Goal: Task Accomplishment & Management: Manage account settings

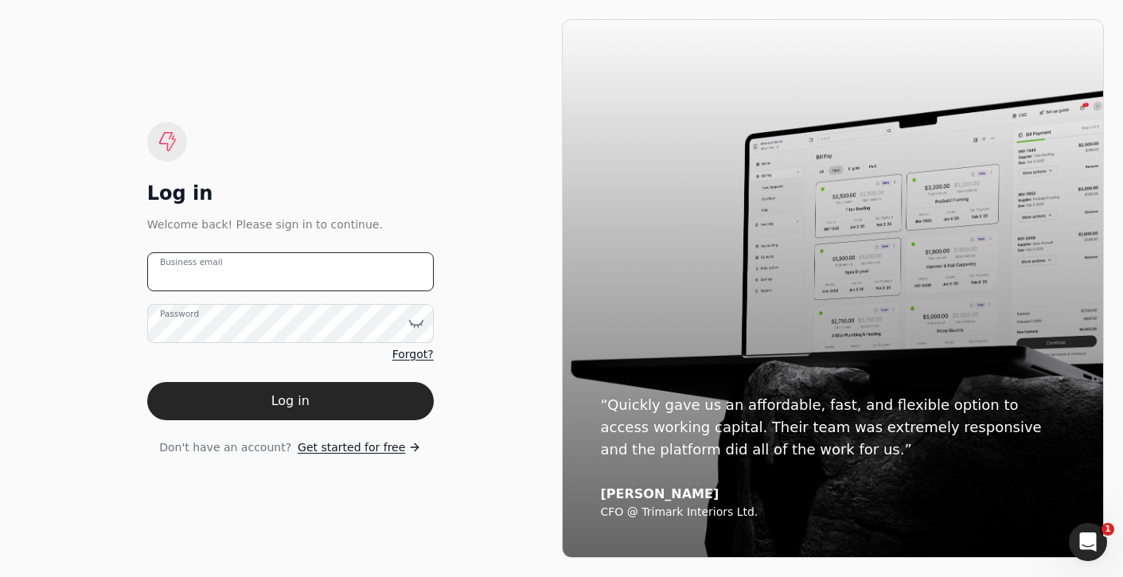
click at [314, 260] on email "Business email" at bounding box center [290, 271] width 287 height 39
type email "[EMAIL_ADDRESS][DOMAIN_NAME]"
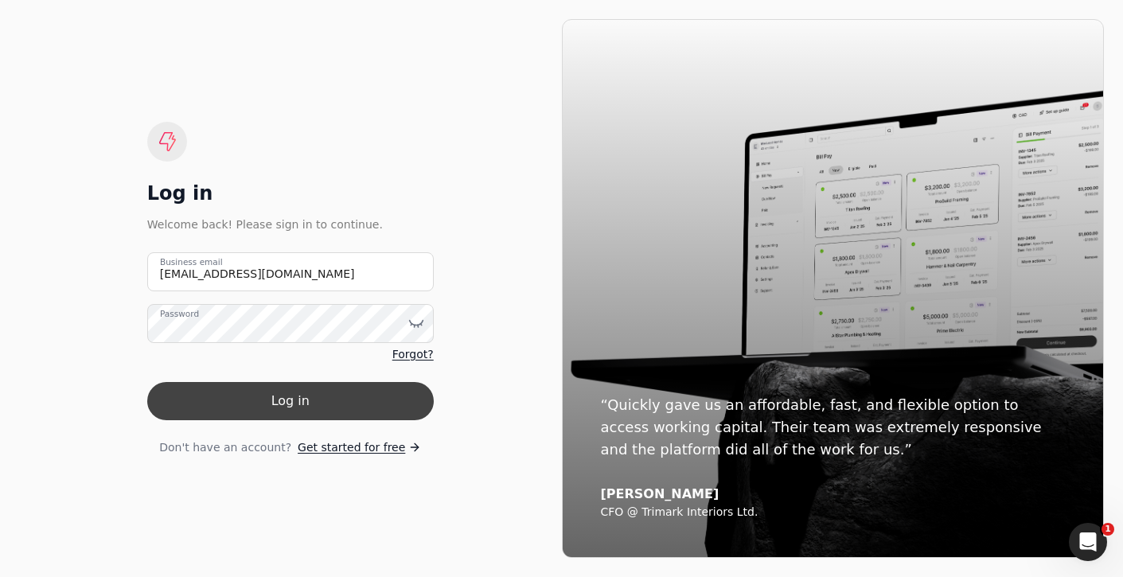
click at [311, 397] on button "Log in" at bounding box center [290, 401] width 287 height 38
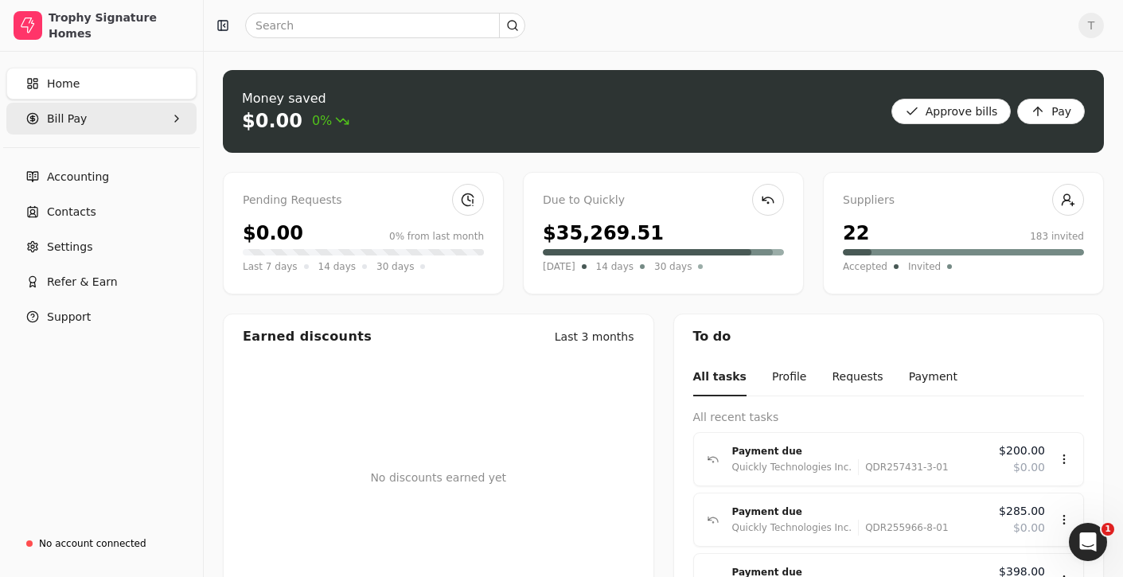
click at [116, 116] on Pay "Bill Pay" at bounding box center [101, 119] width 190 height 32
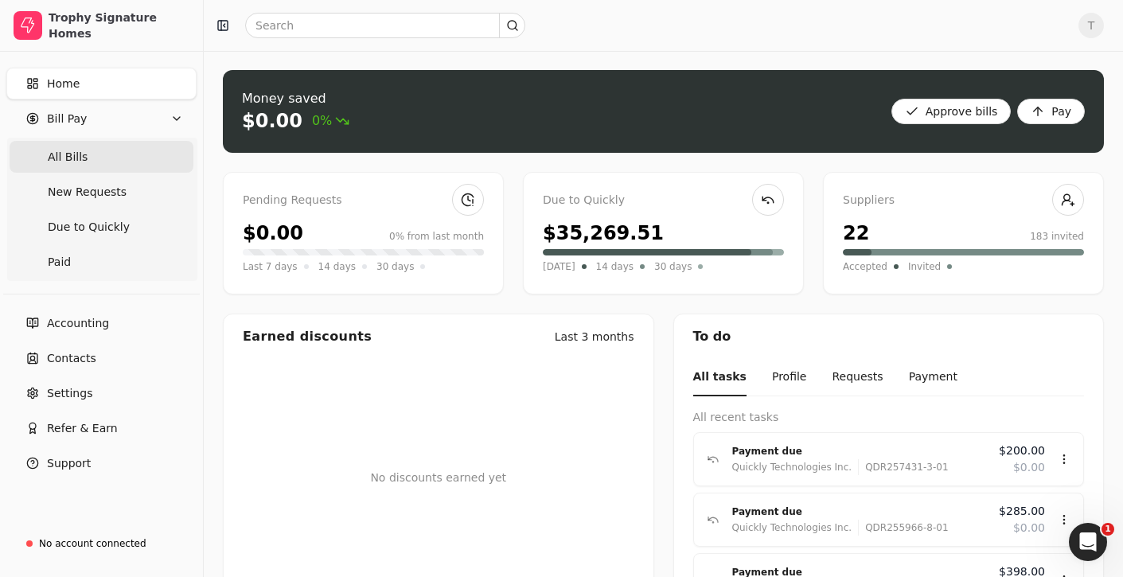
click at [119, 150] on Bills "All Bills" at bounding box center [102, 157] width 184 height 32
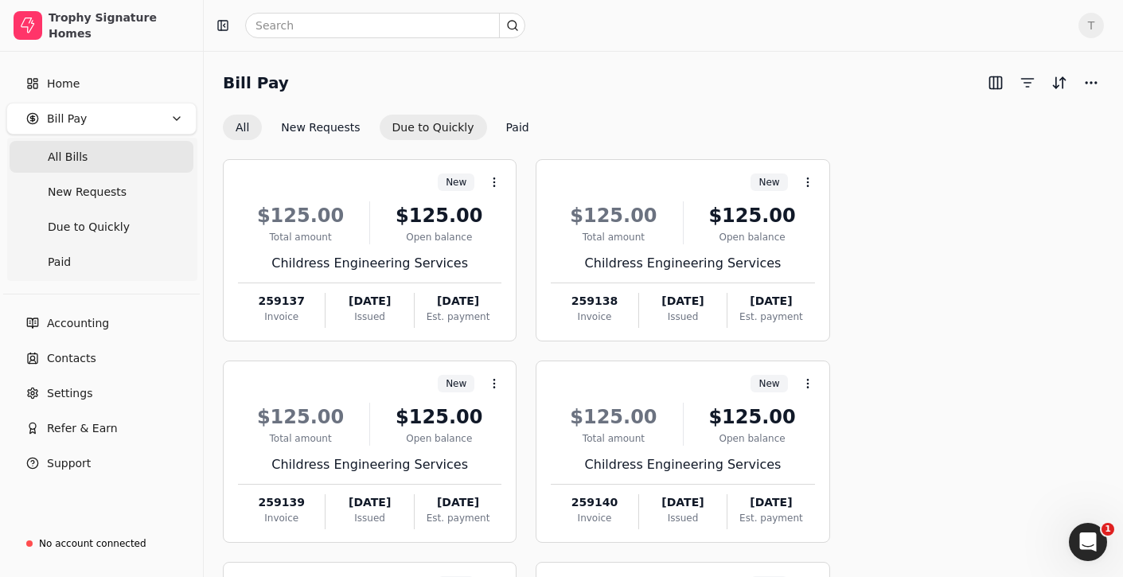
click at [412, 120] on button "Due to Quickly" at bounding box center [433, 127] width 107 height 25
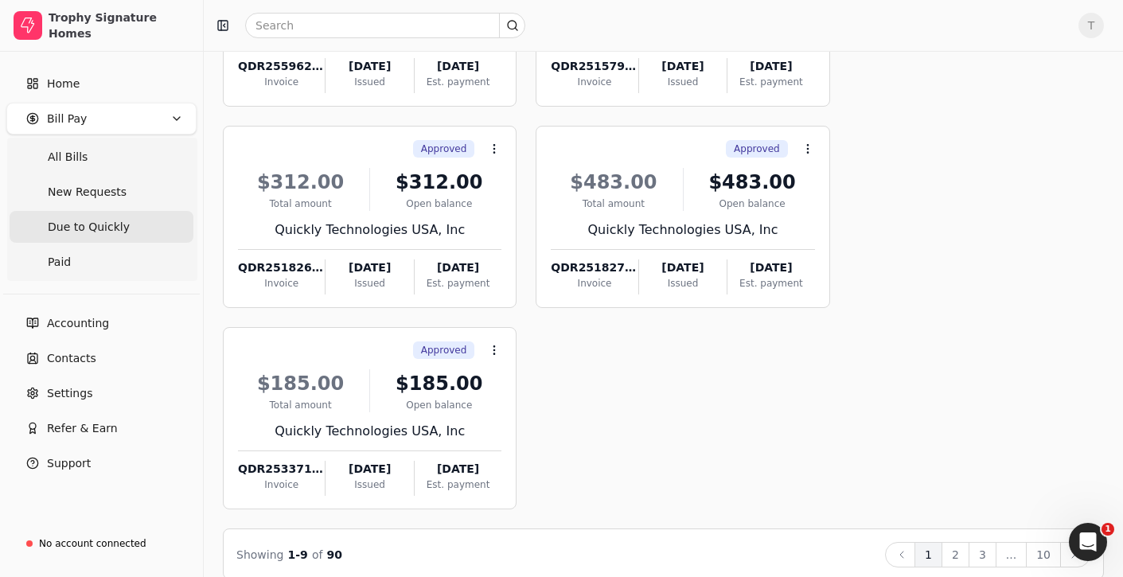
scroll to position [659, 0]
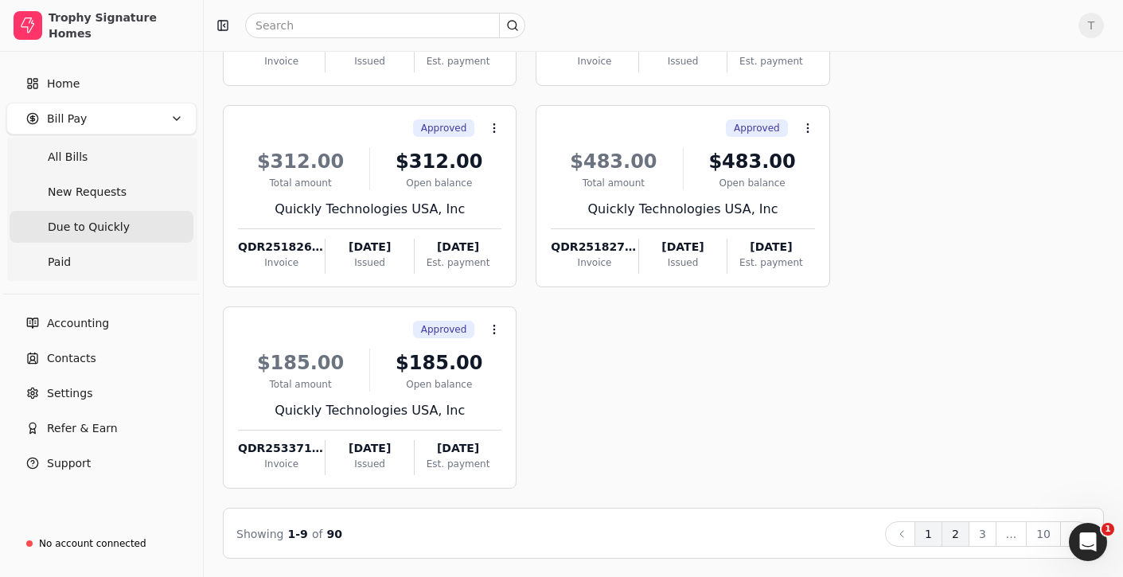
click at [957, 537] on button "2" at bounding box center [956, 534] width 28 height 25
click at [987, 528] on button "3" at bounding box center [983, 534] width 28 height 25
click at [991, 533] on button "4" at bounding box center [983, 534] width 28 height 25
click at [990, 533] on button "5" at bounding box center [983, 534] width 28 height 25
click at [980, 534] on button "6" at bounding box center [983, 534] width 28 height 25
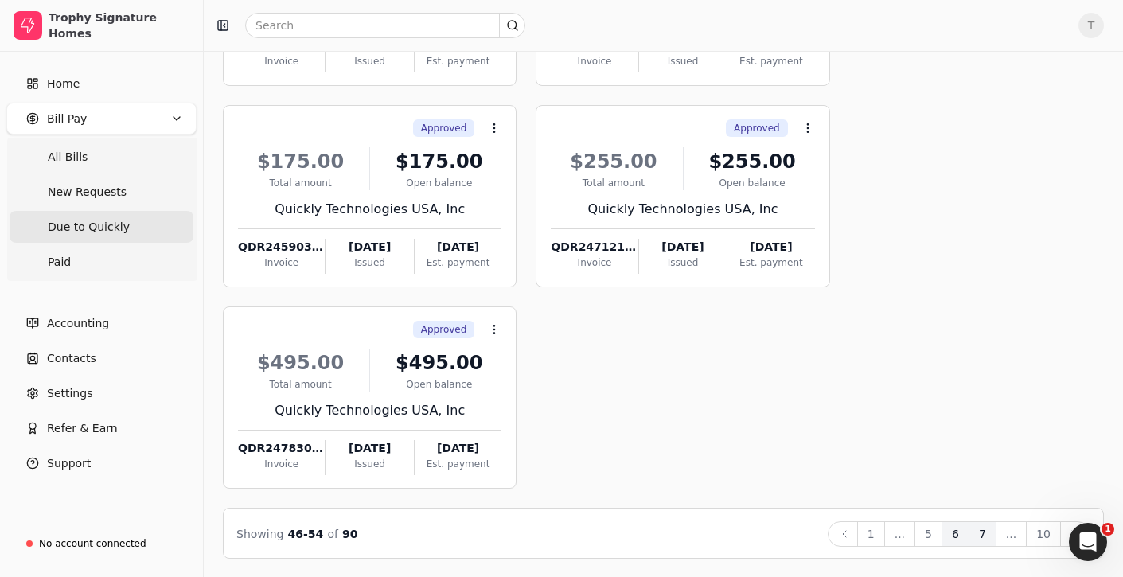
click at [988, 531] on button "7" at bounding box center [983, 534] width 28 height 25
click at [991, 524] on button "8" at bounding box center [983, 534] width 28 height 25
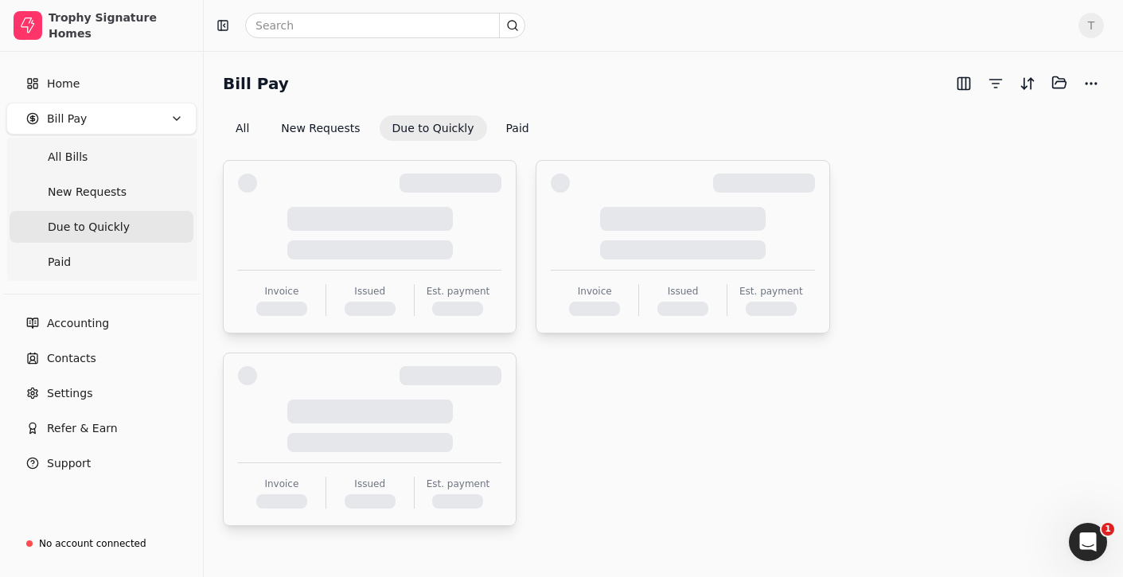
scroll to position [0, 0]
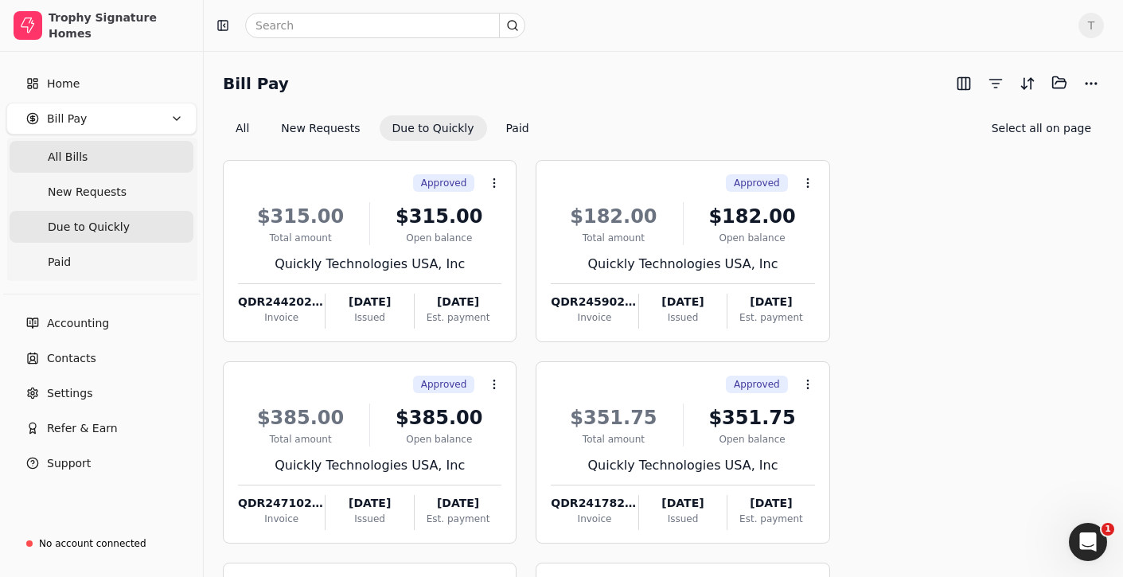
click at [108, 147] on Bills "All Bills" at bounding box center [102, 157] width 184 height 32
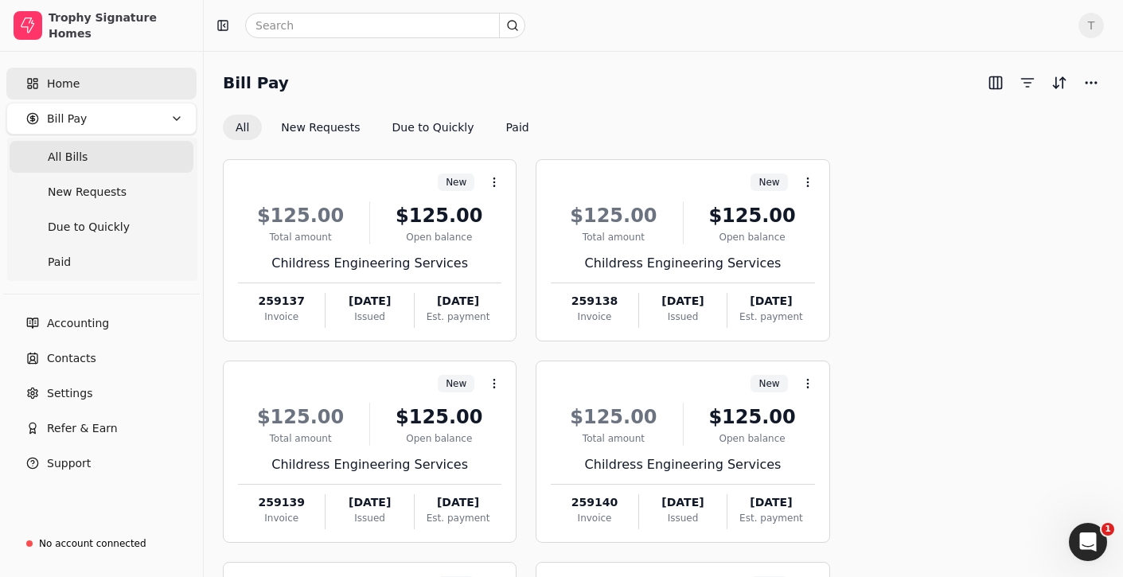
click at [104, 83] on link "Home" at bounding box center [101, 84] width 190 height 32
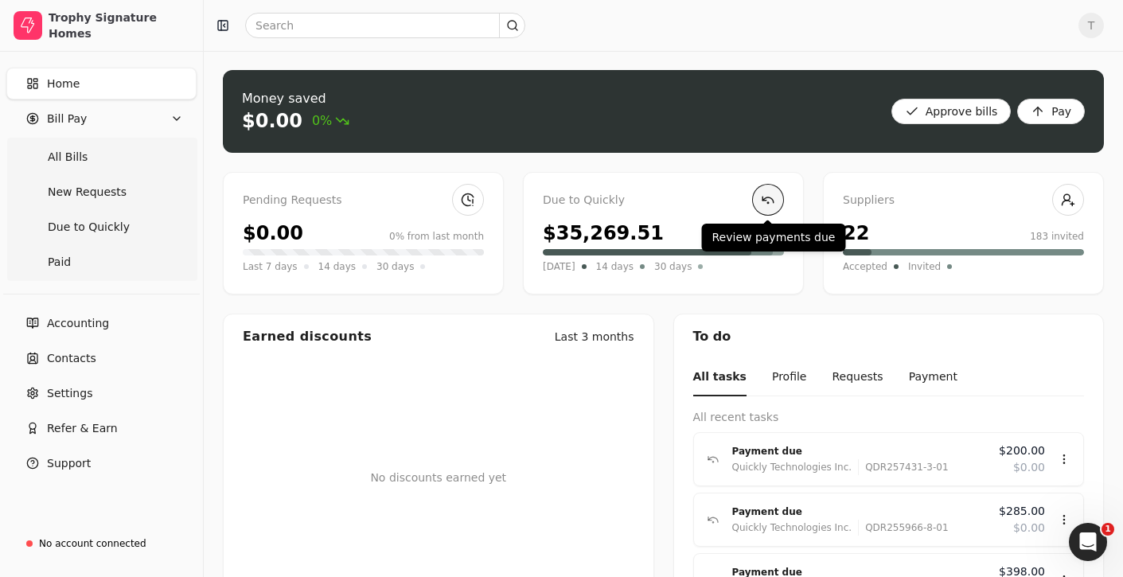
click at [756, 195] on link at bounding box center [768, 200] width 32 height 32
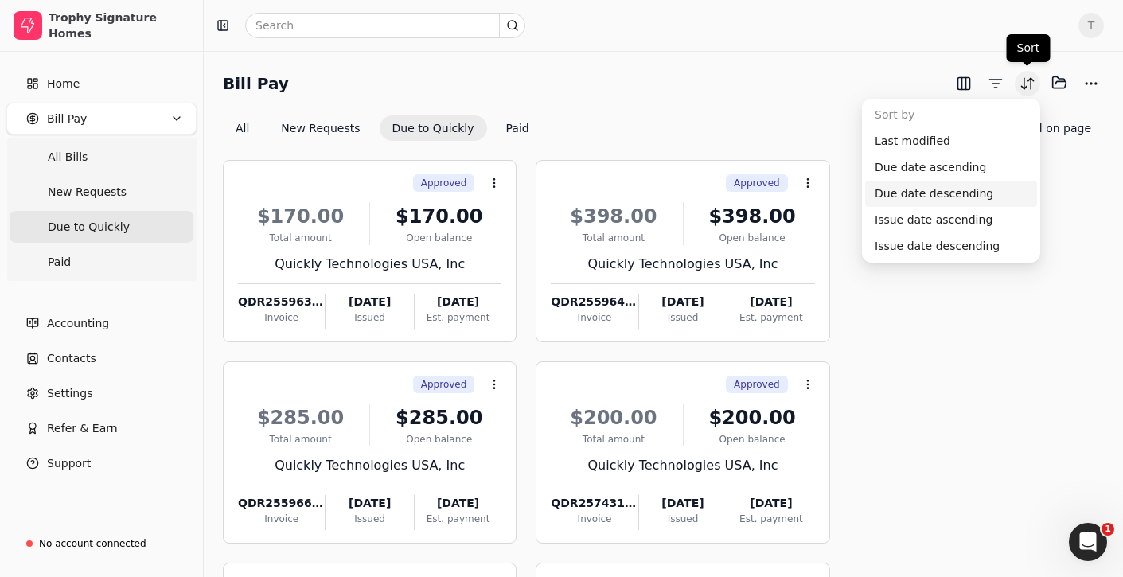
click at [1029, 79] on button "Sort" at bounding box center [1027, 83] width 25 height 25
click at [977, 167] on div "Due date ascending" at bounding box center [951, 167] width 172 height 26
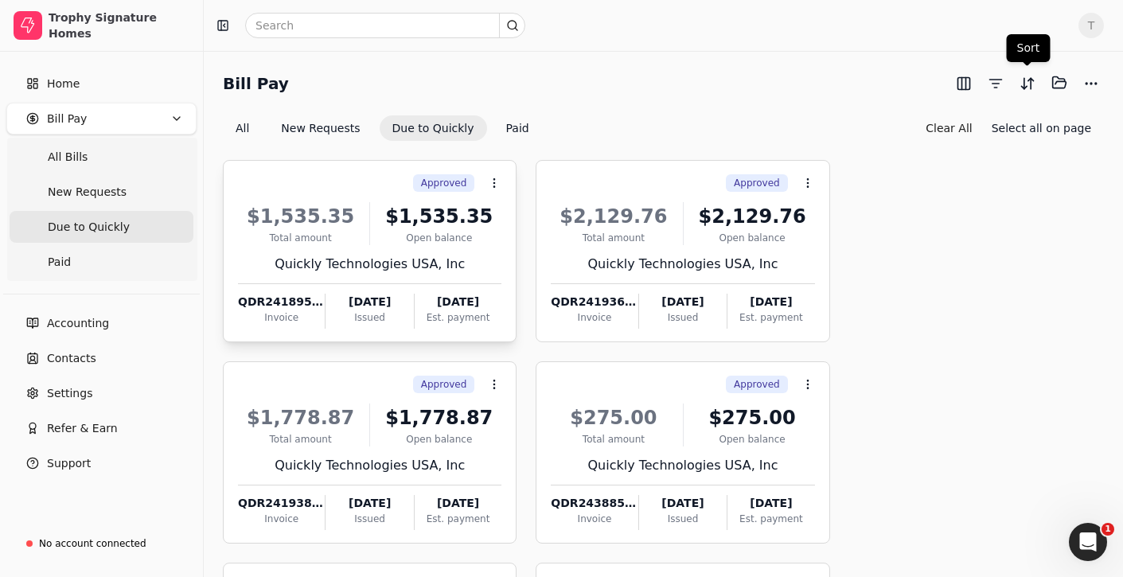
click at [370, 178] on div "Approved Context Menu Button" at bounding box center [368, 183] width 267 height 27
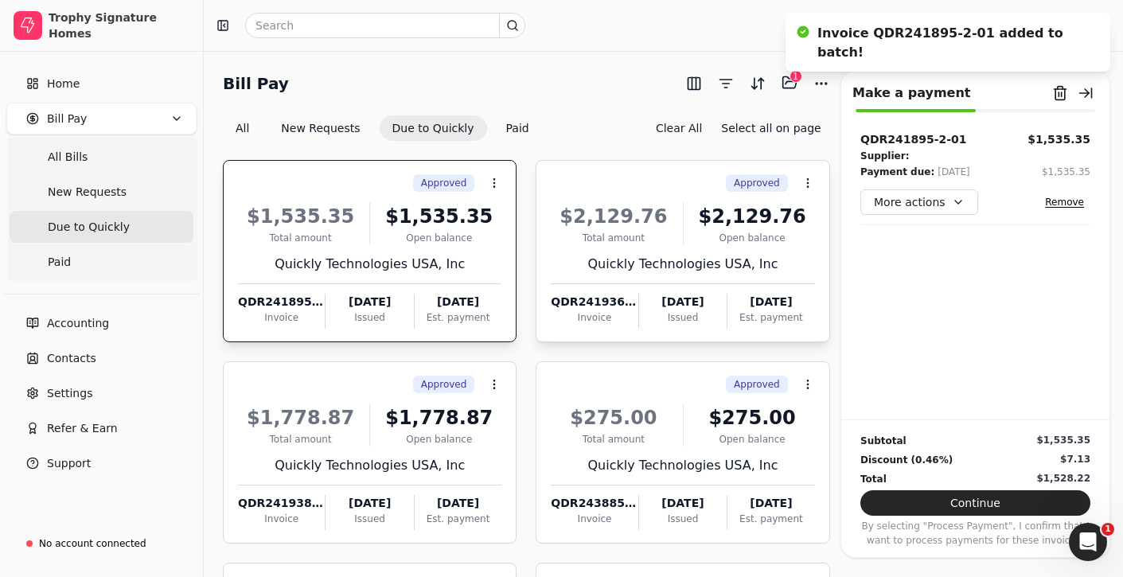
click at [576, 172] on div "Approved Context Menu Button" at bounding box center [681, 183] width 267 height 27
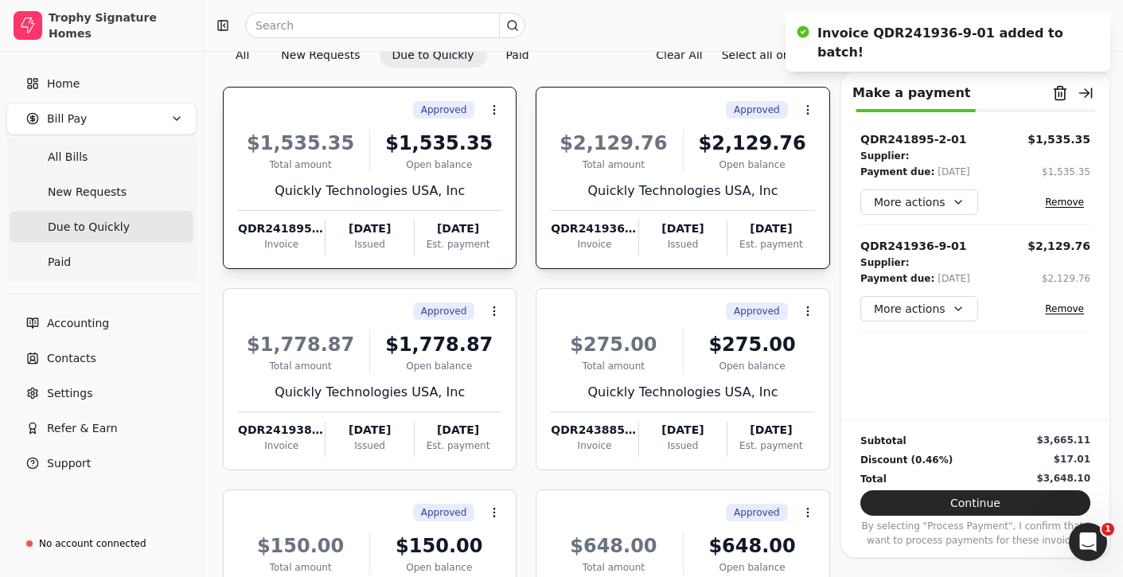
scroll to position [74, 0]
click at [355, 315] on div "Approved Context Menu Button" at bounding box center [368, 310] width 267 height 27
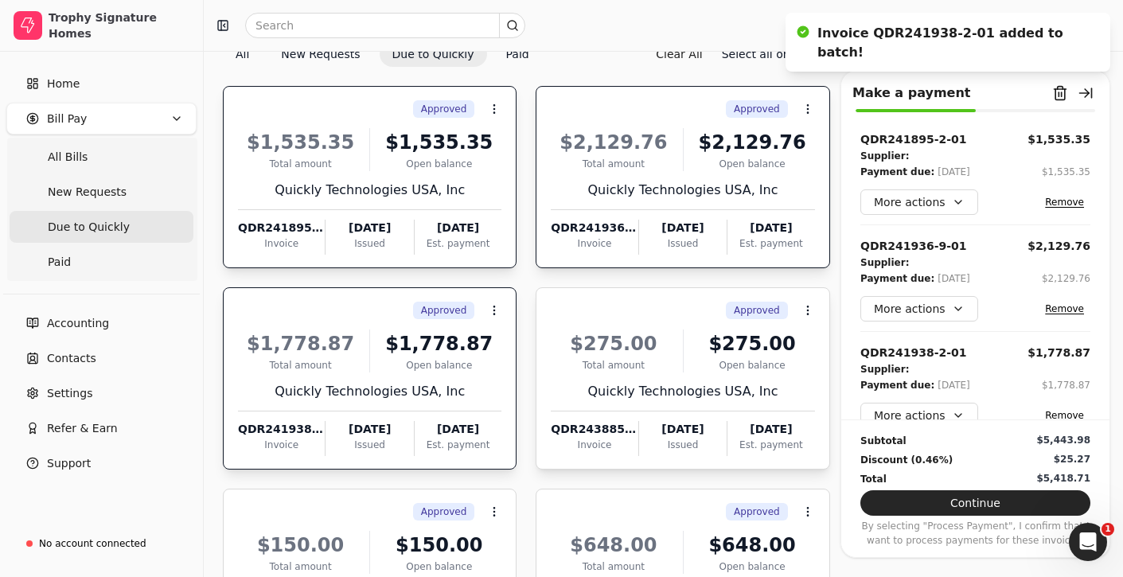
click at [608, 300] on div "Approved Context Menu Button" at bounding box center [681, 310] width 267 height 27
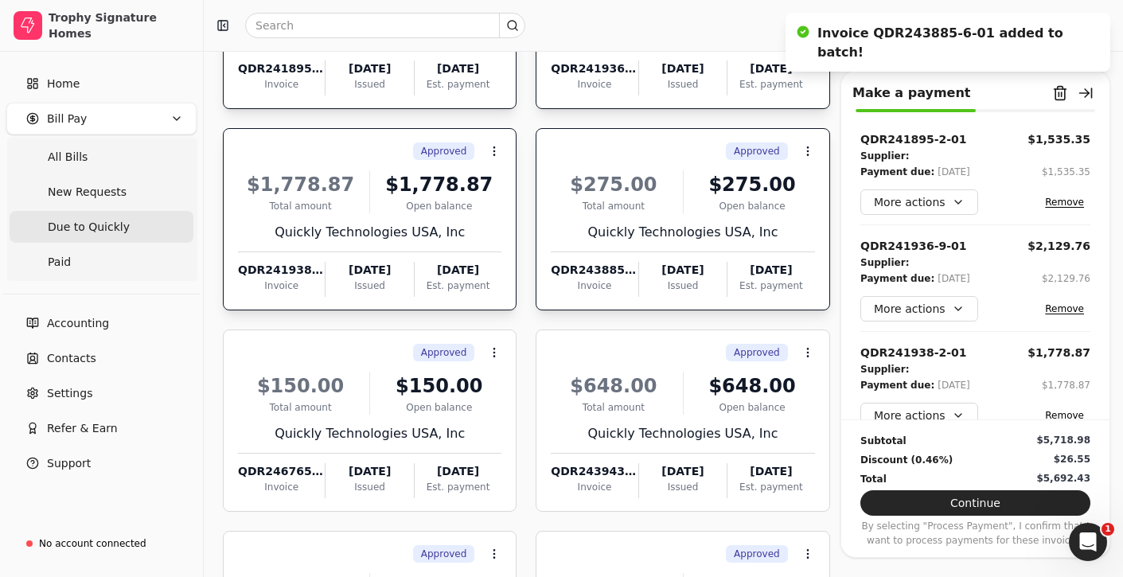
scroll to position [234, 0]
click at [361, 371] on div "$150.00" at bounding box center [300, 385] width 125 height 29
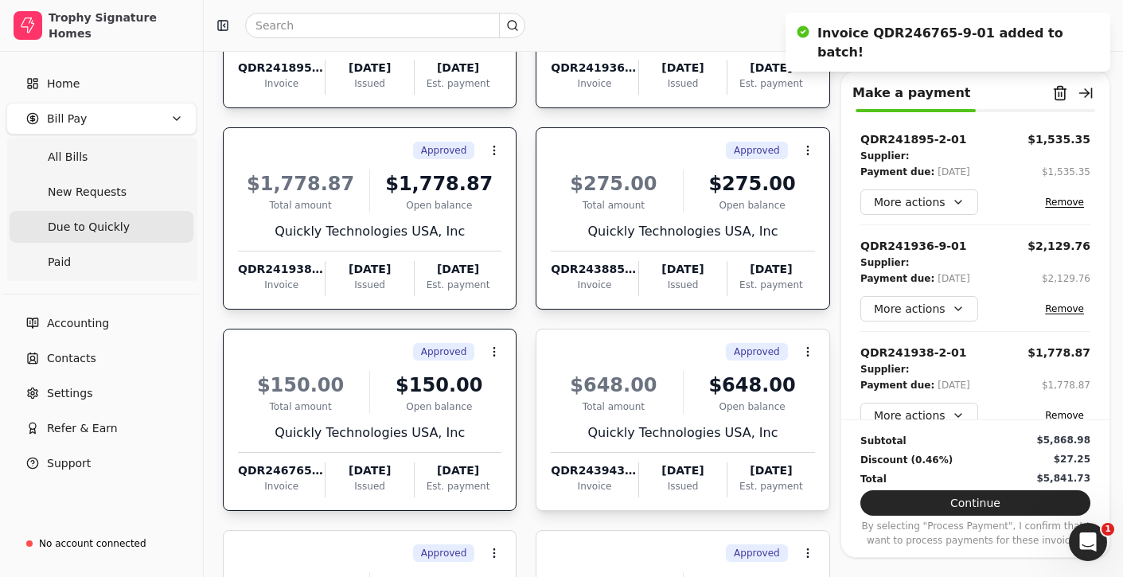
click at [613, 372] on div "$648.00" at bounding box center [613, 385] width 125 height 29
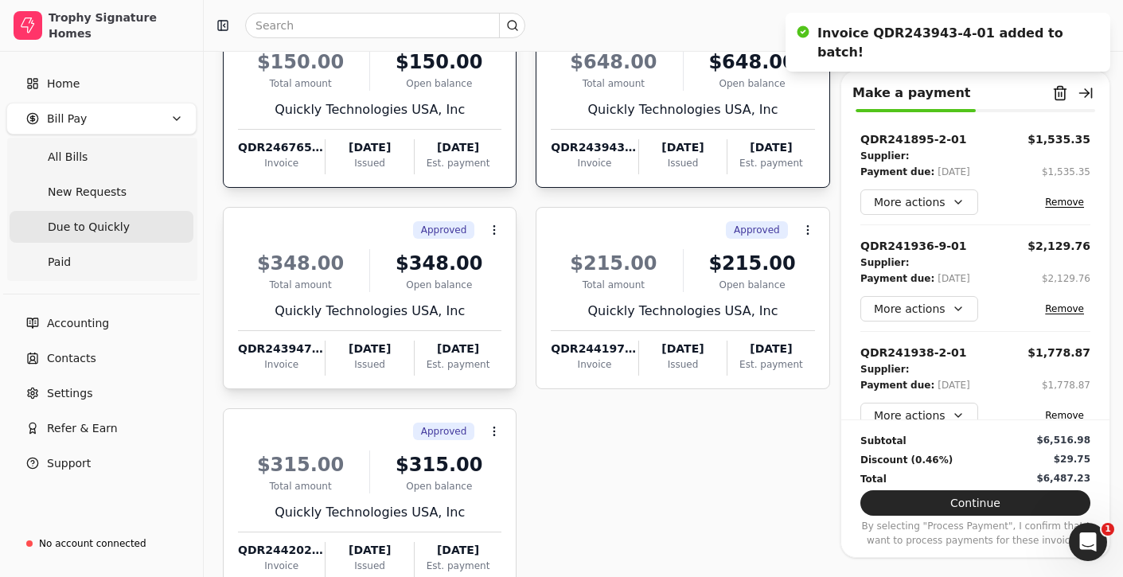
scroll to position [582, 0]
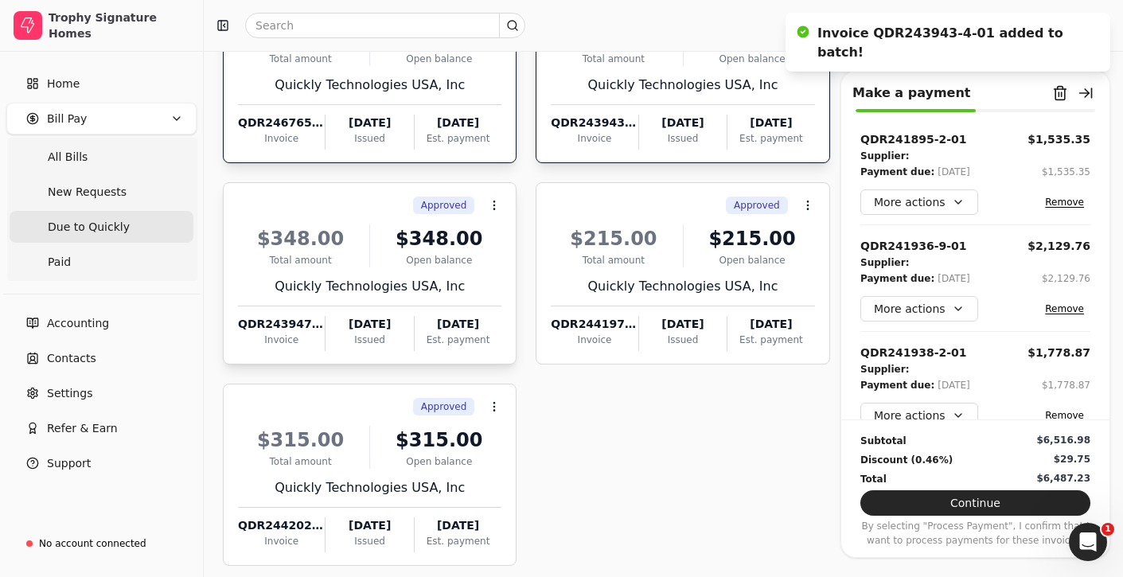
click at [372, 214] on div "Approved Context Menu Button" at bounding box center [368, 205] width 267 height 27
click at [600, 187] on div "Approved Context Menu Button $215.00 Total amount $215.00 Open balance Quickly …" at bounding box center [683, 273] width 294 height 182
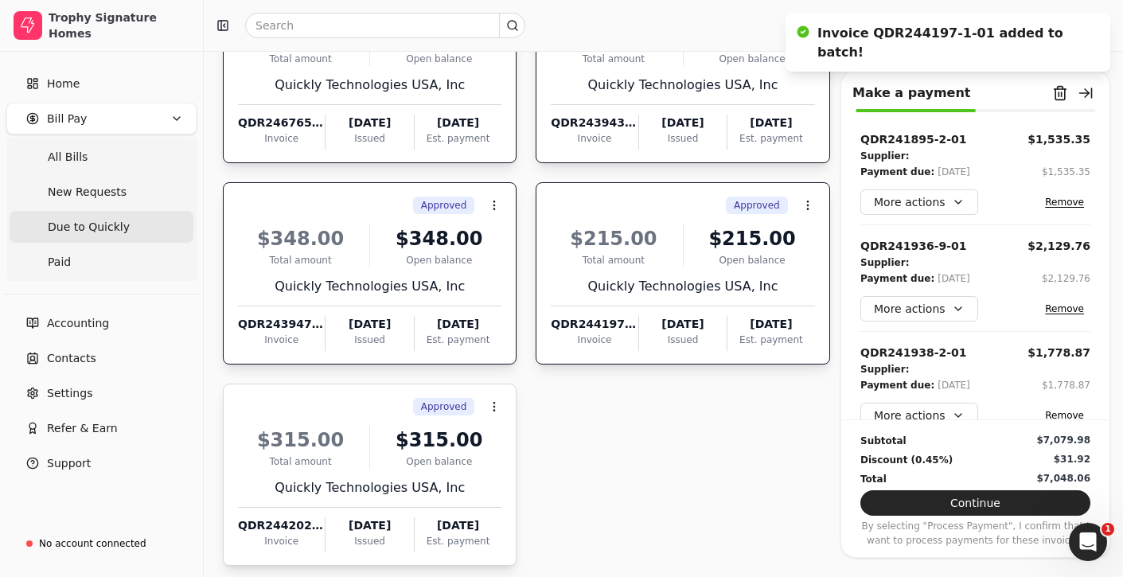
click at [338, 416] on div "Approved Context Menu Button" at bounding box center [368, 406] width 267 height 27
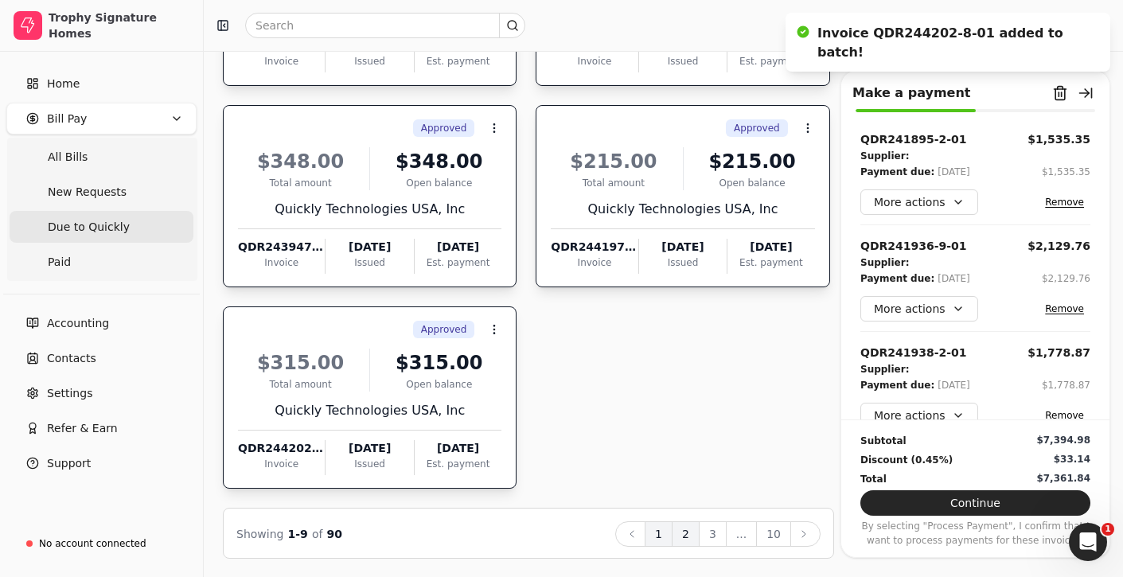
click at [692, 536] on button "2" at bounding box center [686, 534] width 28 height 25
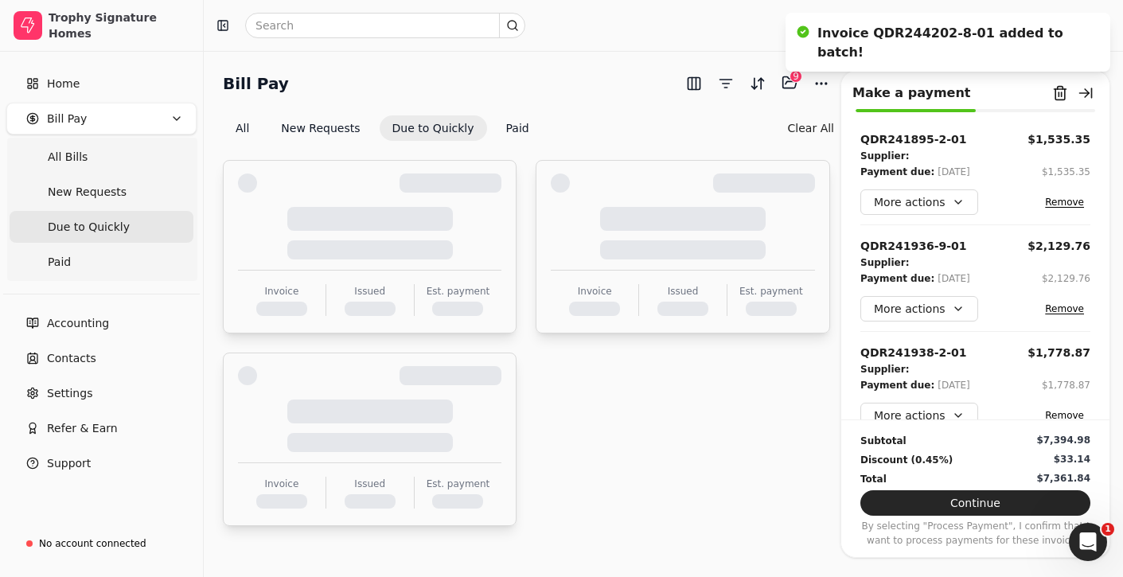
scroll to position [0, 0]
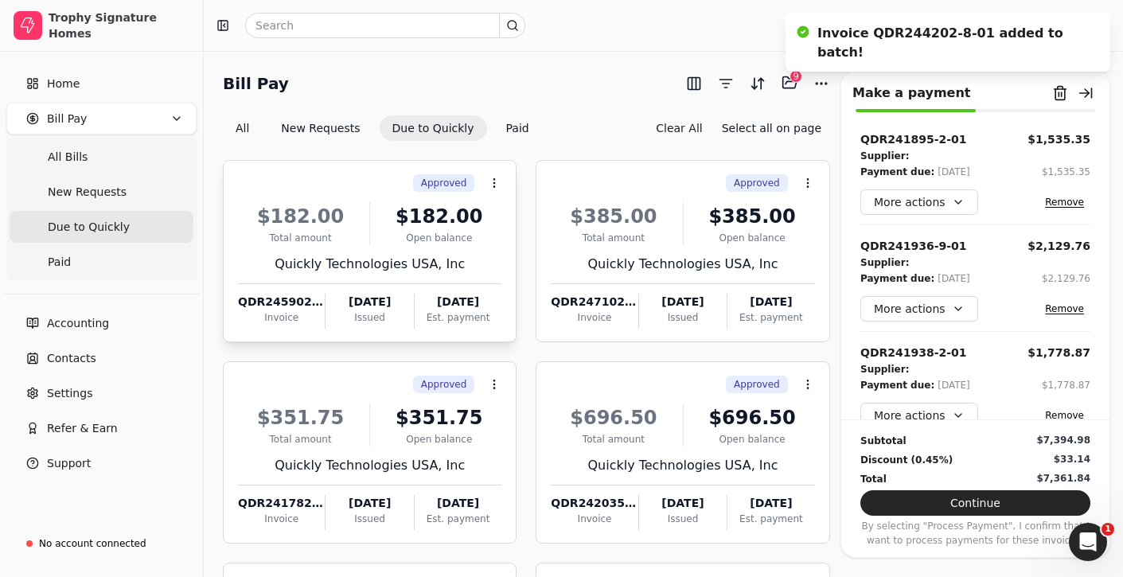
click at [422, 221] on div "$182.00" at bounding box center [439, 216] width 125 height 29
click at [717, 244] on div "$385.00 Total amount $385.00 Open balance Quickly Technologies USA, Inc QDR2471…" at bounding box center [683, 261] width 264 height 136
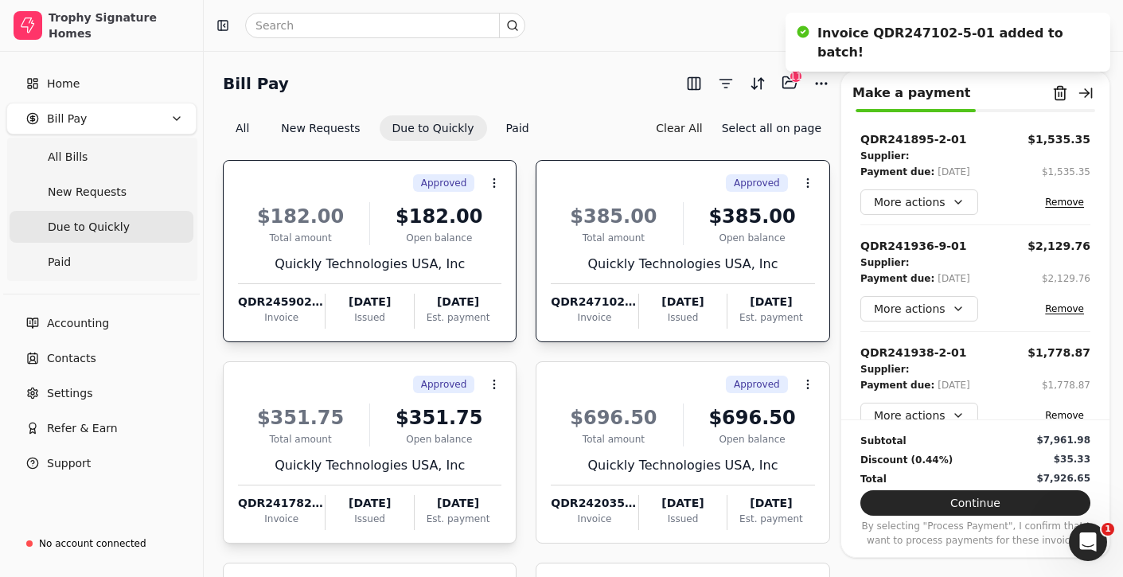
click at [403, 408] on div "$351.75" at bounding box center [439, 418] width 125 height 29
click at [651, 417] on div "$696.50" at bounding box center [613, 418] width 125 height 29
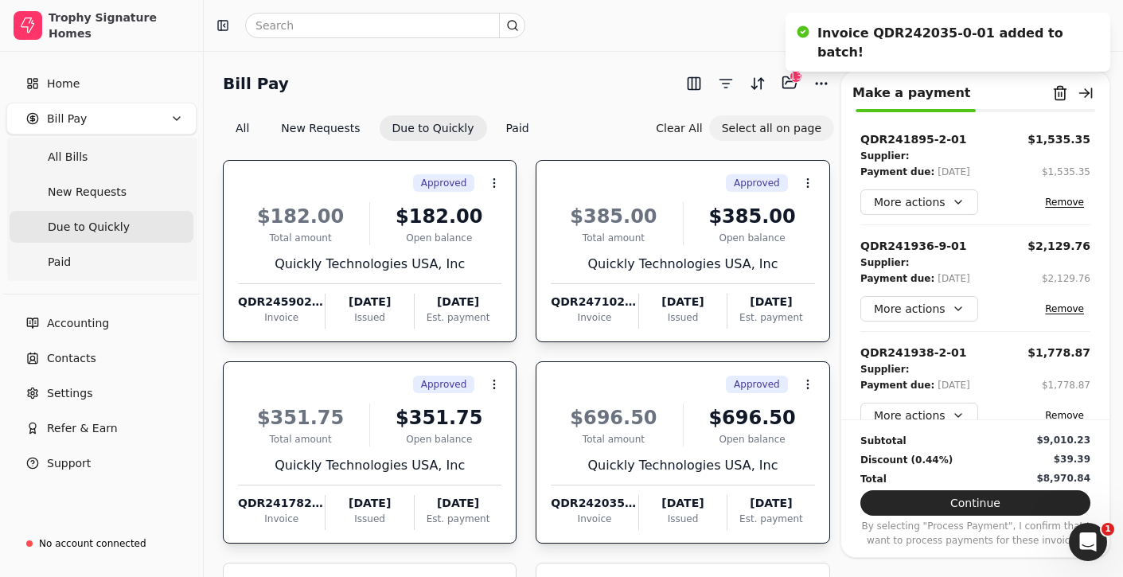
click at [783, 131] on button "Select all on page" at bounding box center [771, 127] width 125 height 25
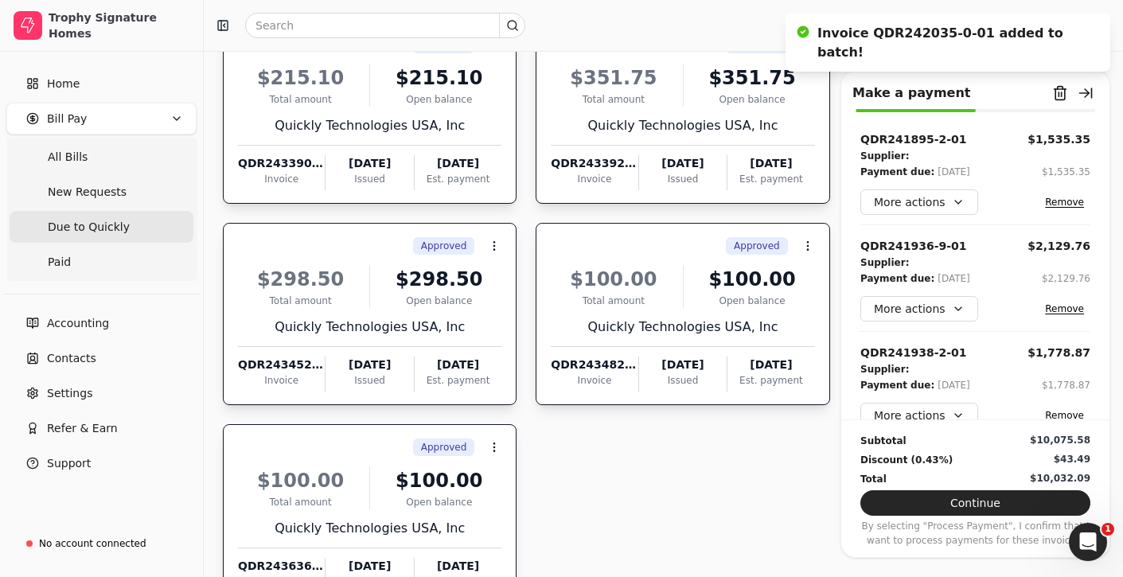
scroll to position [659, 0]
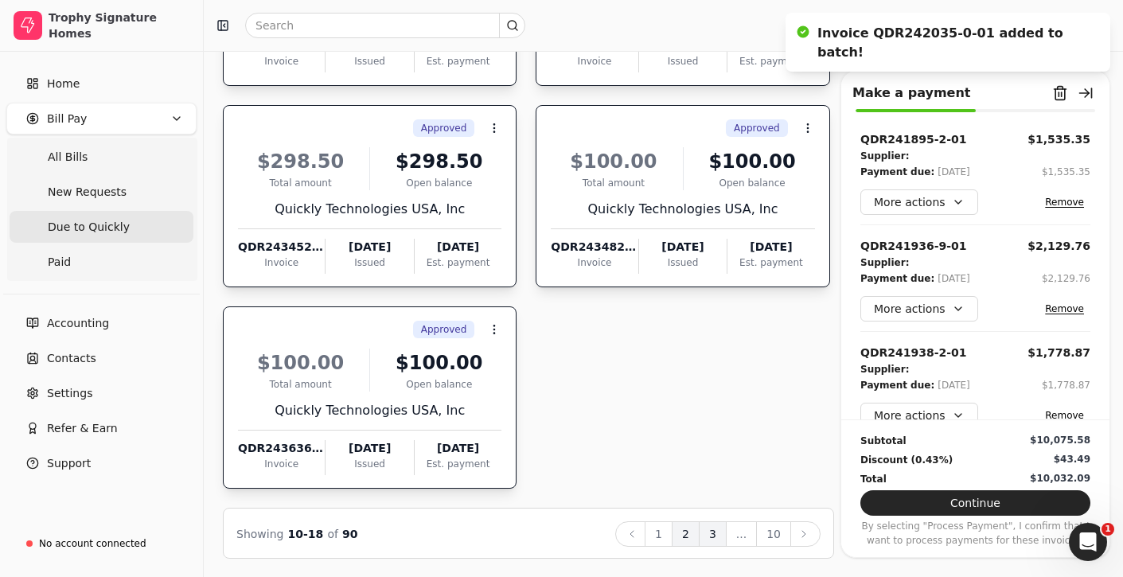
click at [713, 537] on button "3" at bounding box center [713, 534] width 28 height 25
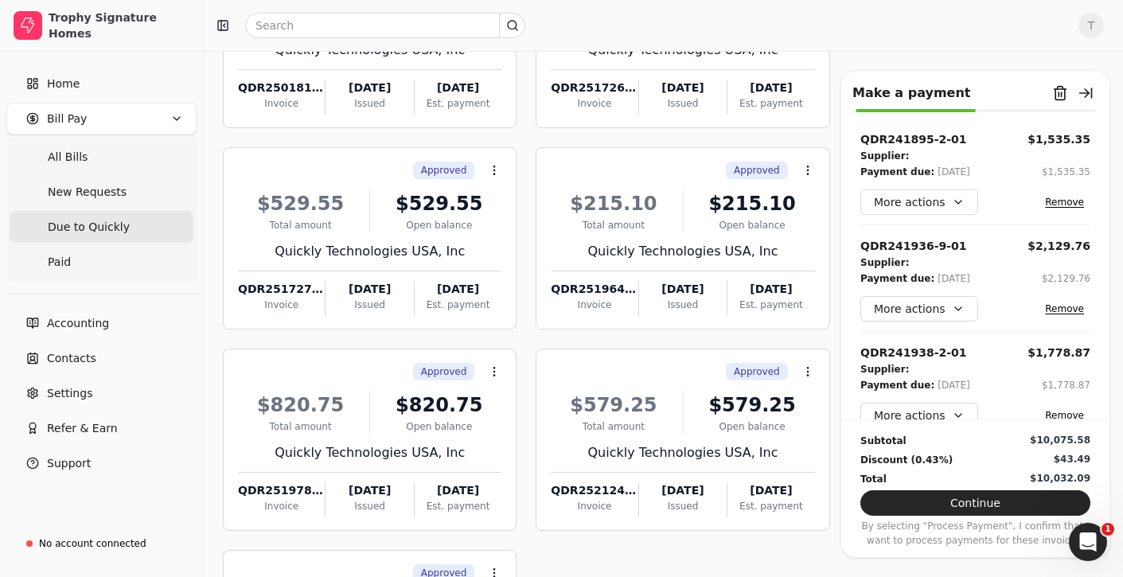
scroll to position [0, 0]
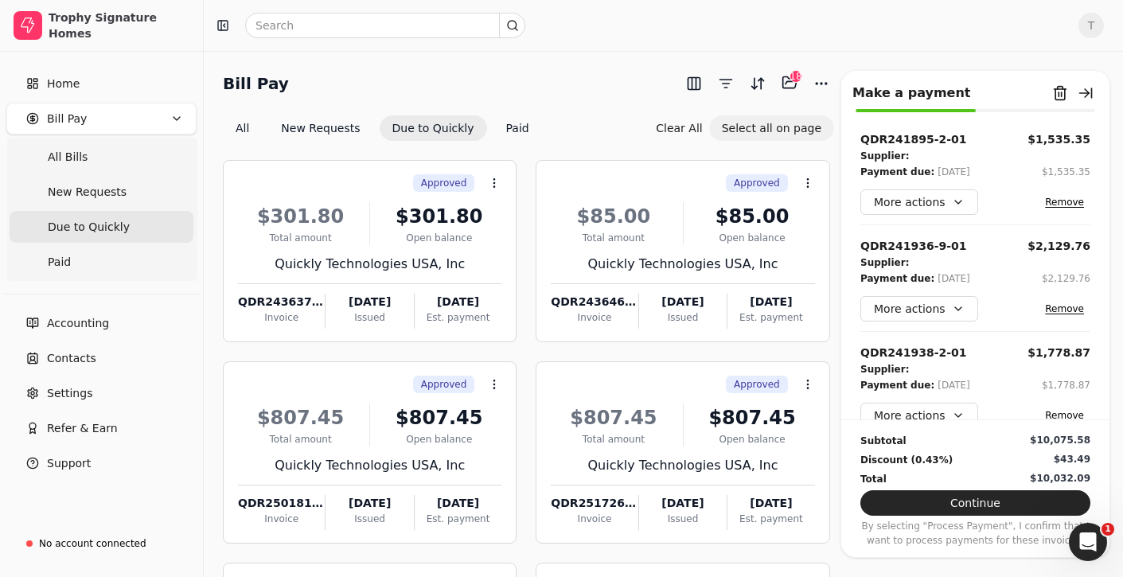
click at [788, 128] on button "Select all on page" at bounding box center [771, 127] width 125 height 25
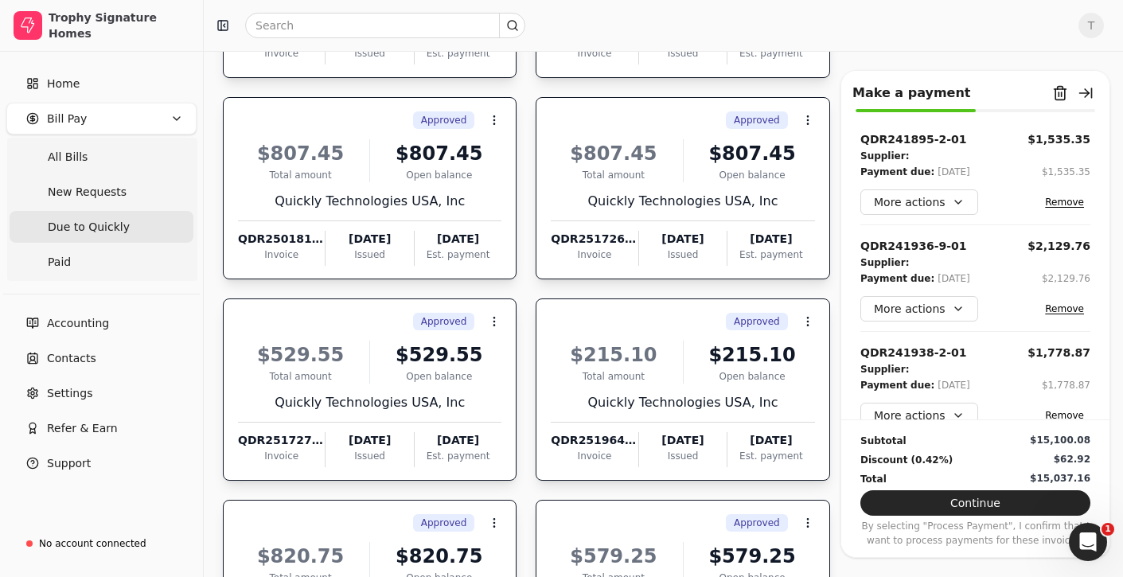
scroll to position [659, 0]
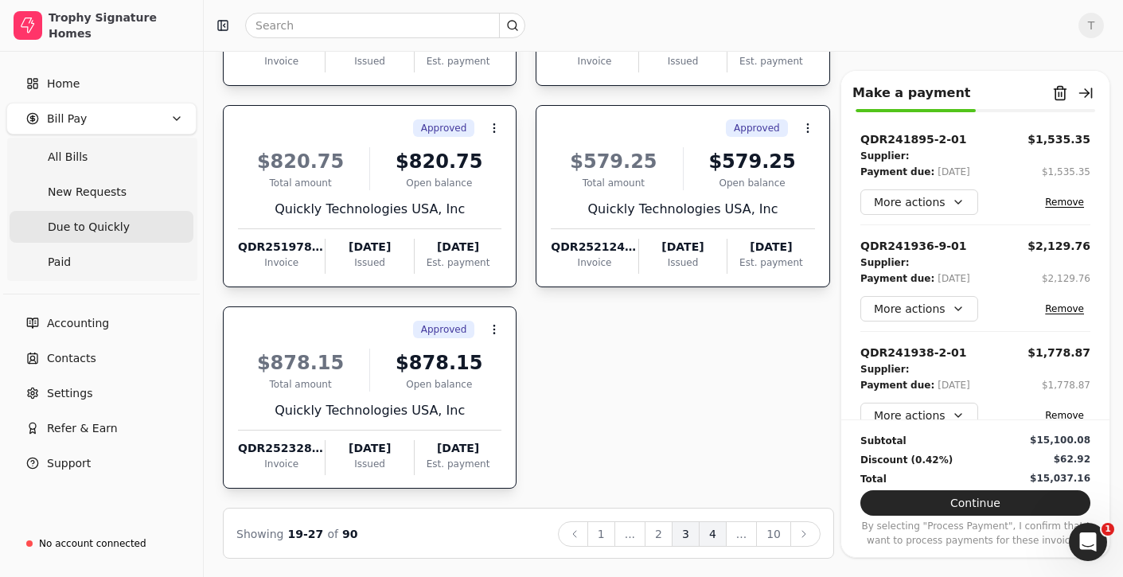
click at [711, 537] on button "4" at bounding box center [713, 534] width 28 height 25
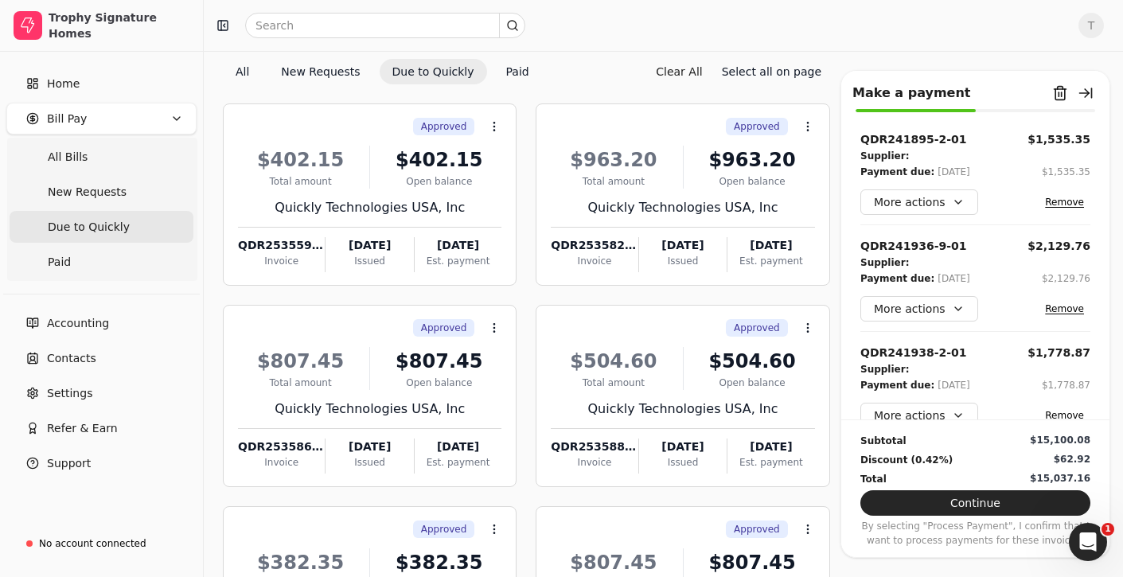
scroll to position [0, 0]
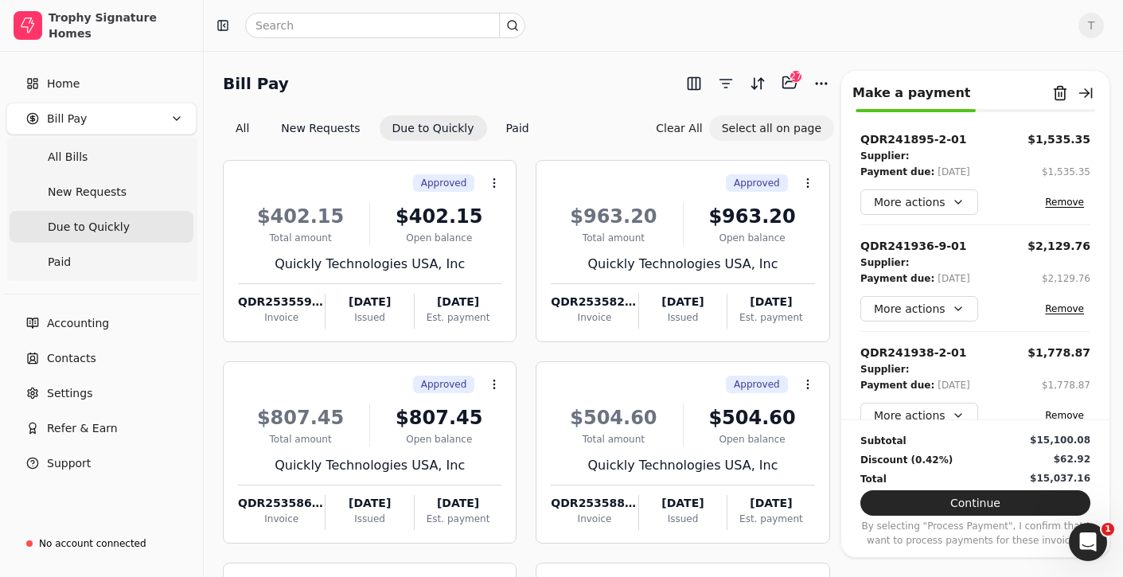
click at [764, 129] on button "Select all on page" at bounding box center [771, 127] width 125 height 25
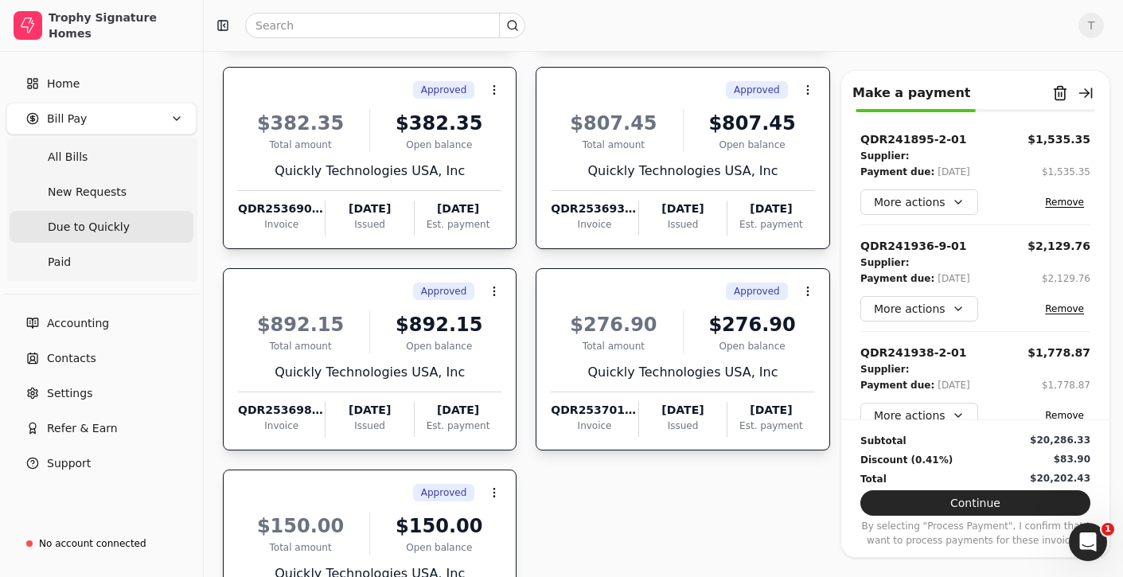
scroll to position [659, 0]
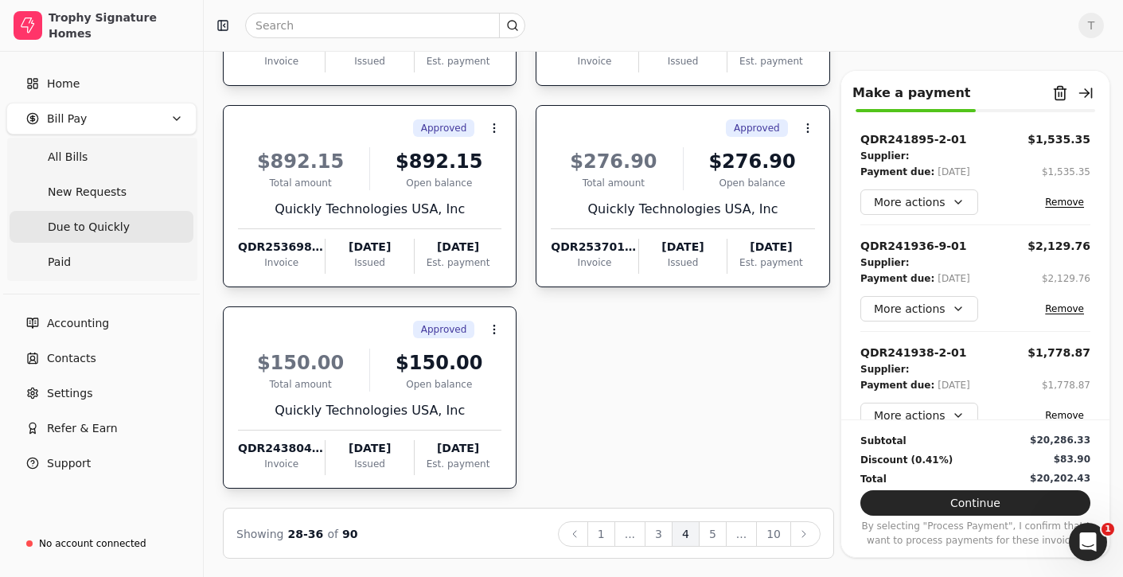
click at [397, 374] on div "$150.00" at bounding box center [439, 363] width 125 height 29
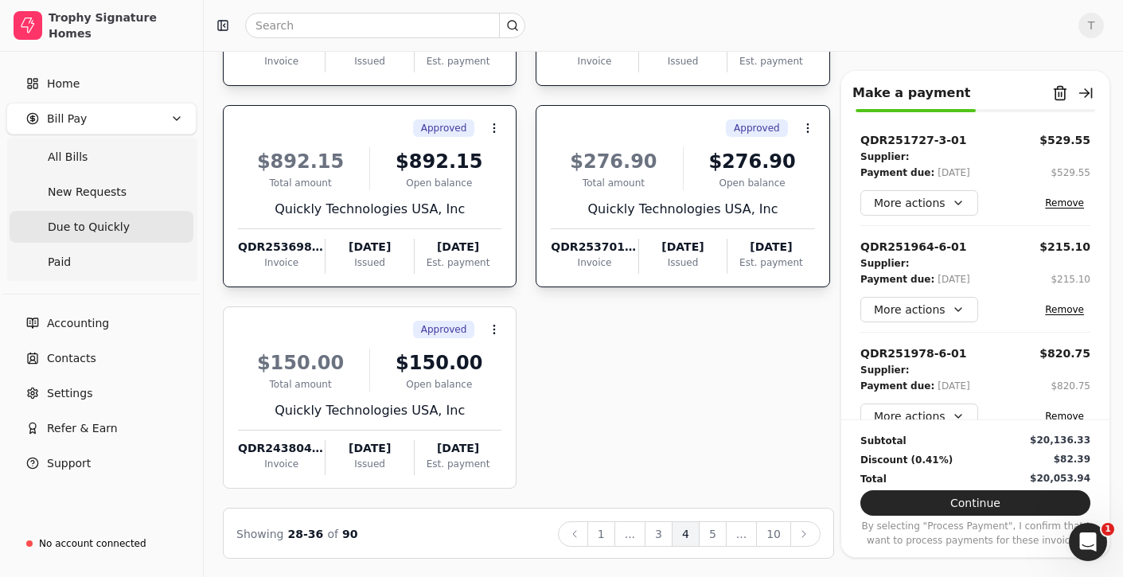
scroll to position [3435, 0]
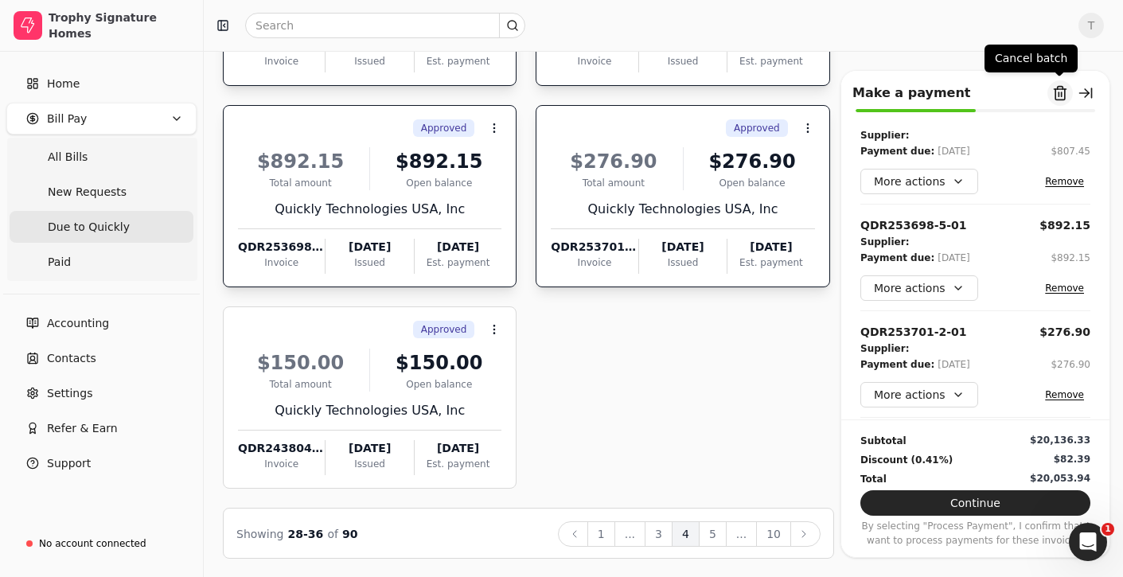
click at [1065, 82] on button "Remove from batch" at bounding box center [1060, 92] width 25 height 25
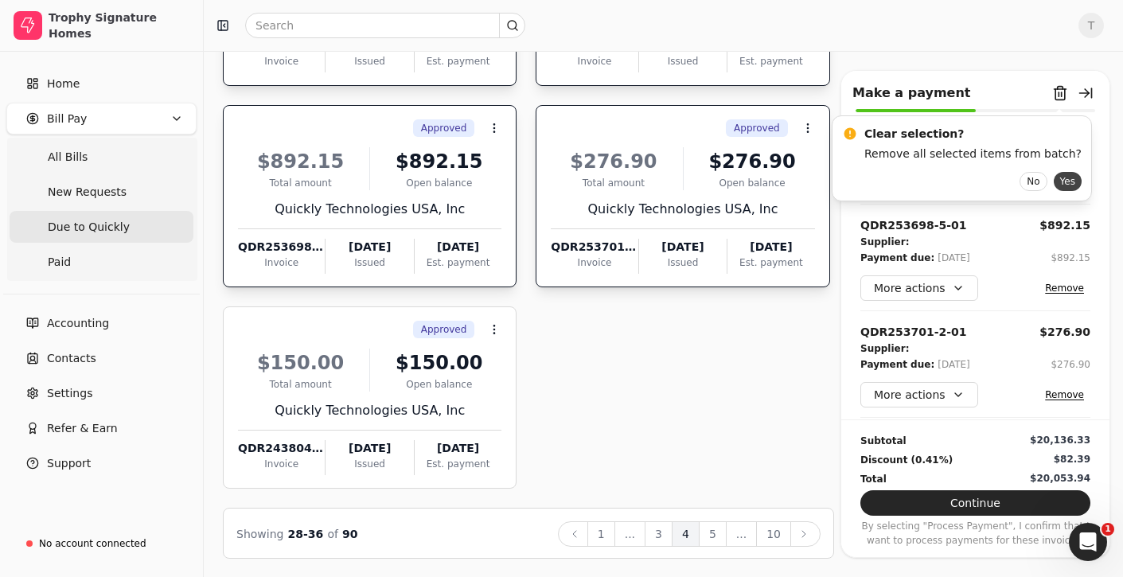
click at [1054, 182] on button "Yes" at bounding box center [1068, 181] width 28 height 19
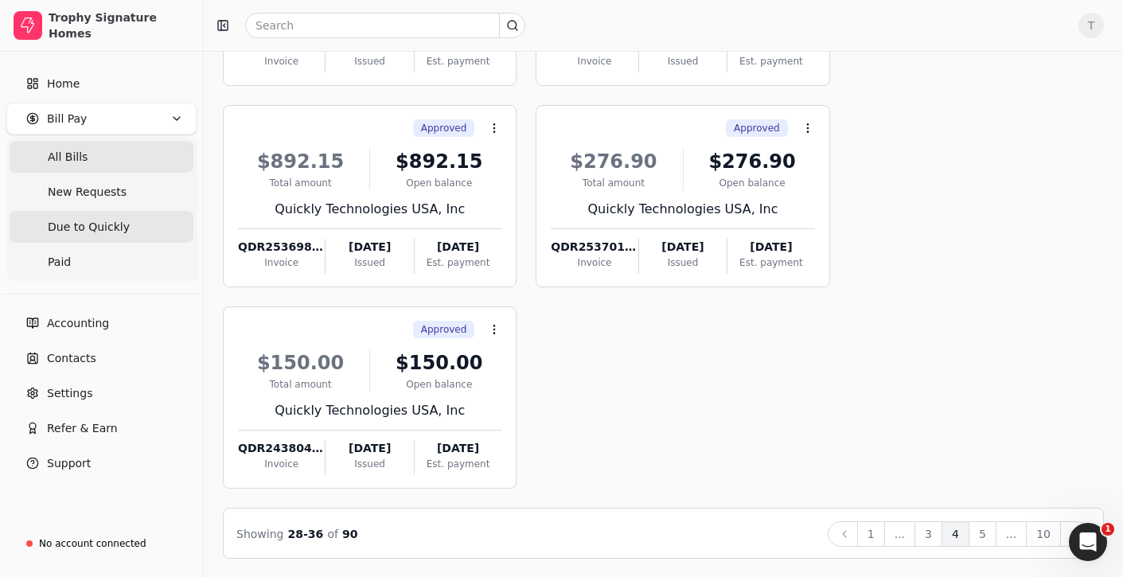
click at [93, 158] on Bills "All Bills" at bounding box center [102, 157] width 184 height 32
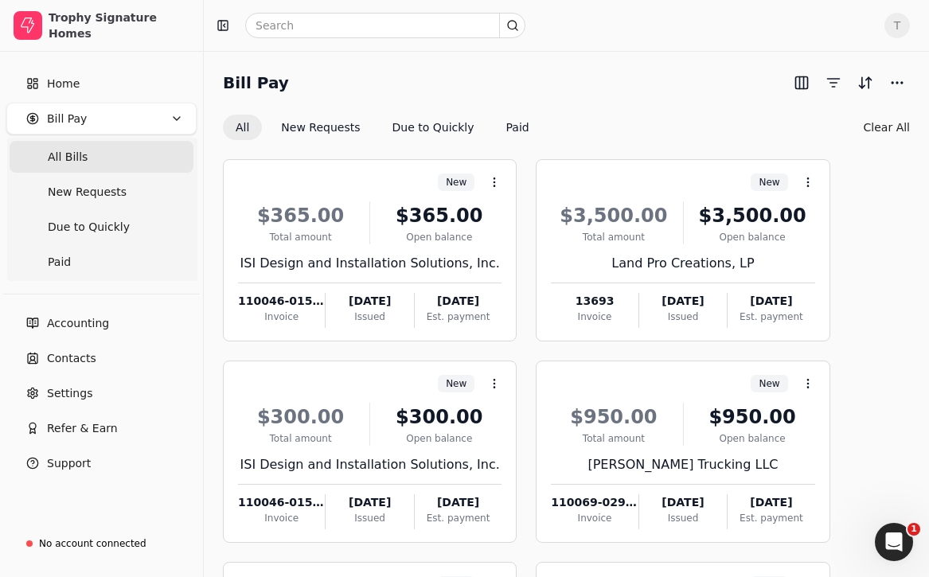
click at [95, 152] on Bills "All Bills" at bounding box center [102, 157] width 184 height 32
click at [305, 131] on button "New Requests" at bounding box center [320, 127] width 104 height 25
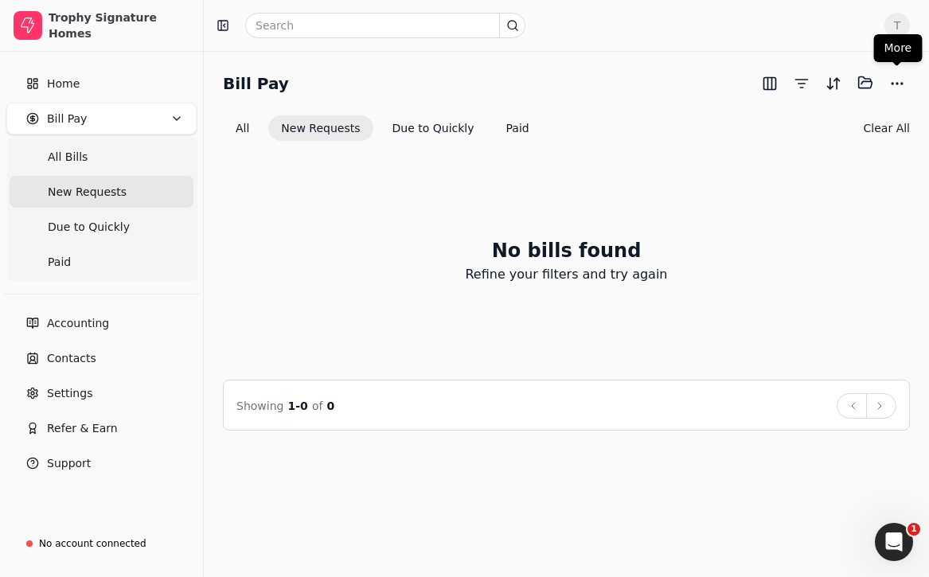
click at [901, 33] on span "T" at bounding box center [897, 25] width 25 height 25
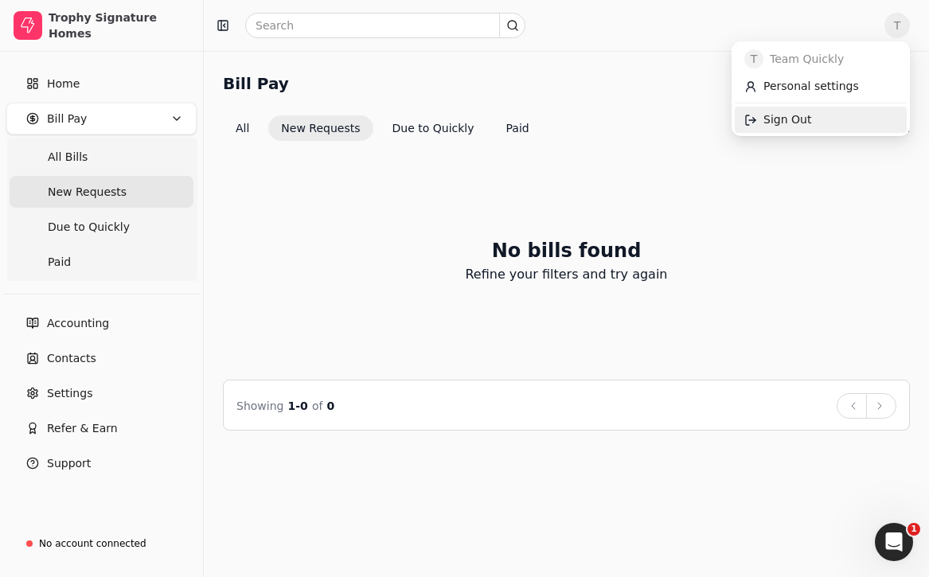
click at [859, 129] on link "Sign Out" at bounding box center [821, 120] width 172 height 26
